Goal: Browse casually

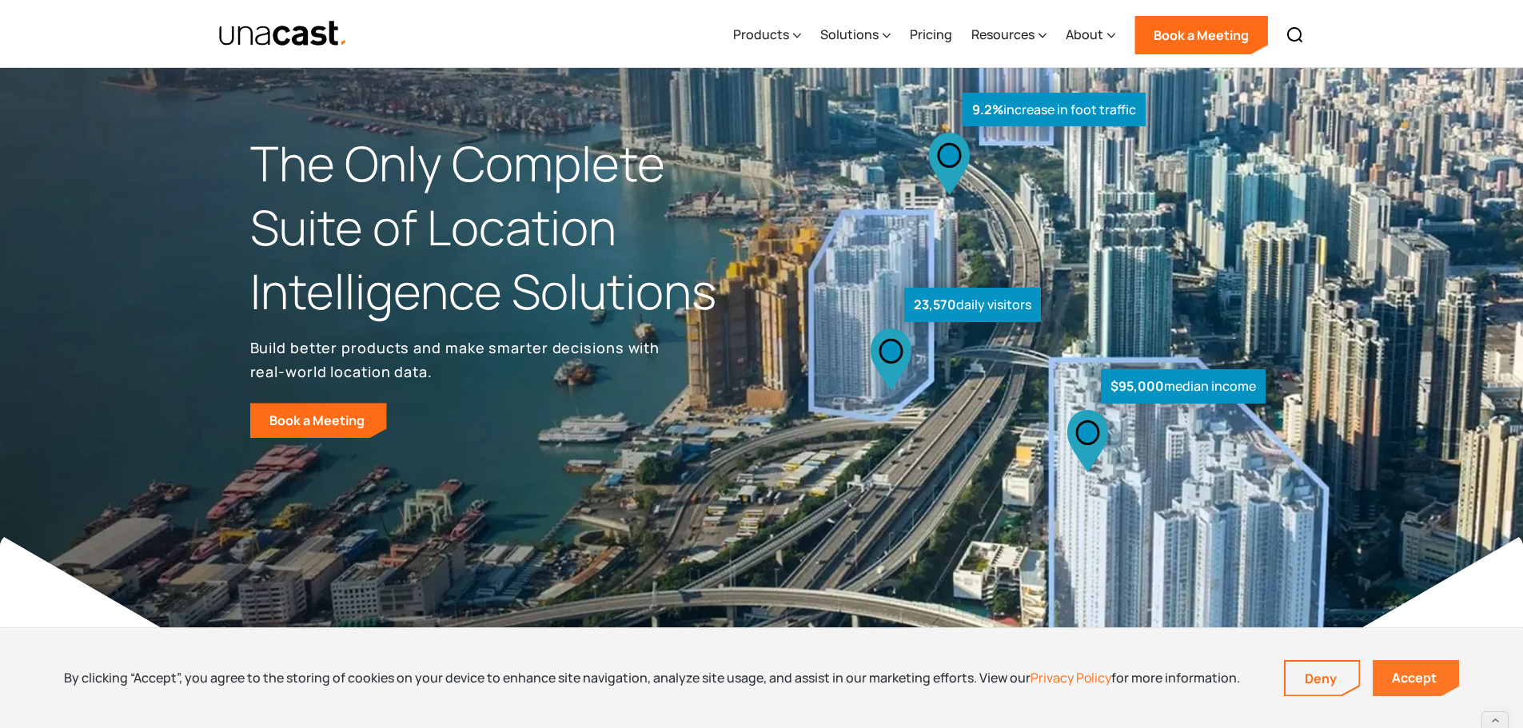
click at [1411, 677] on link "Accept" at bounding box center [1415, 678] width 86 height 36
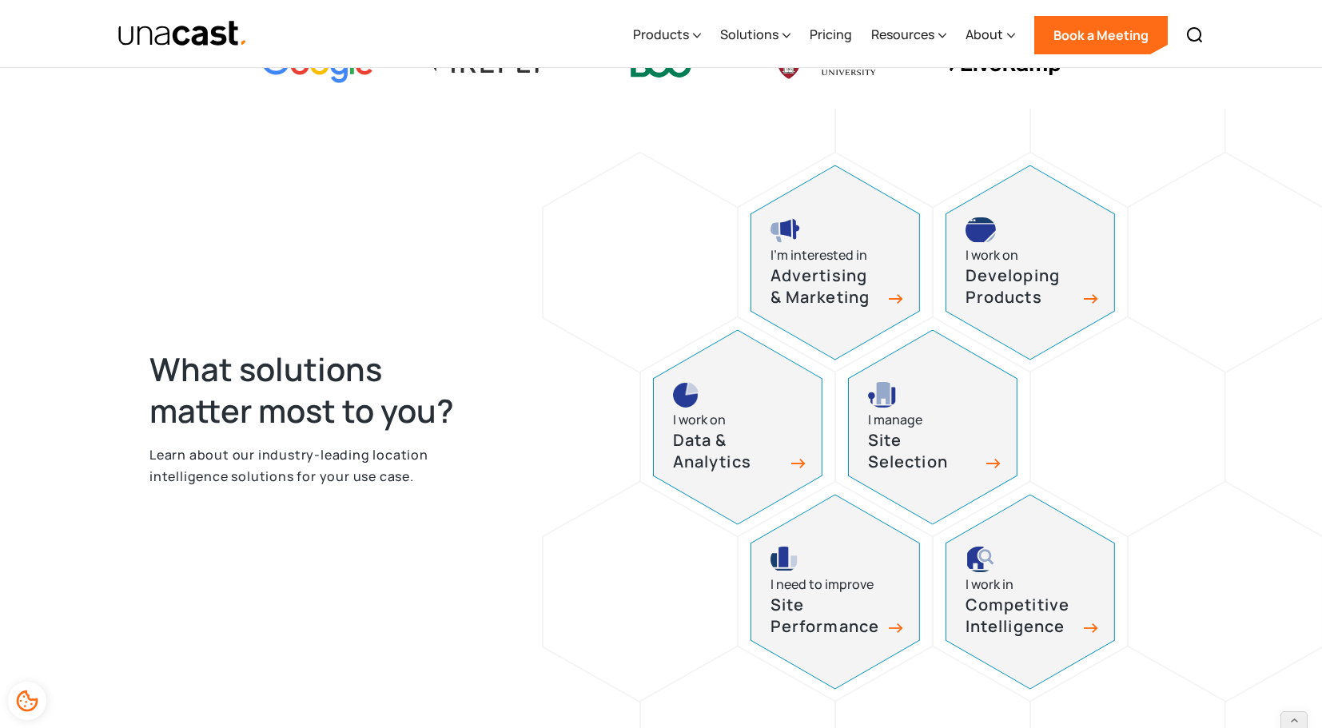
scroll to position [639, 0]
